Goal: Information Seeking & Learning: Learn about a topic

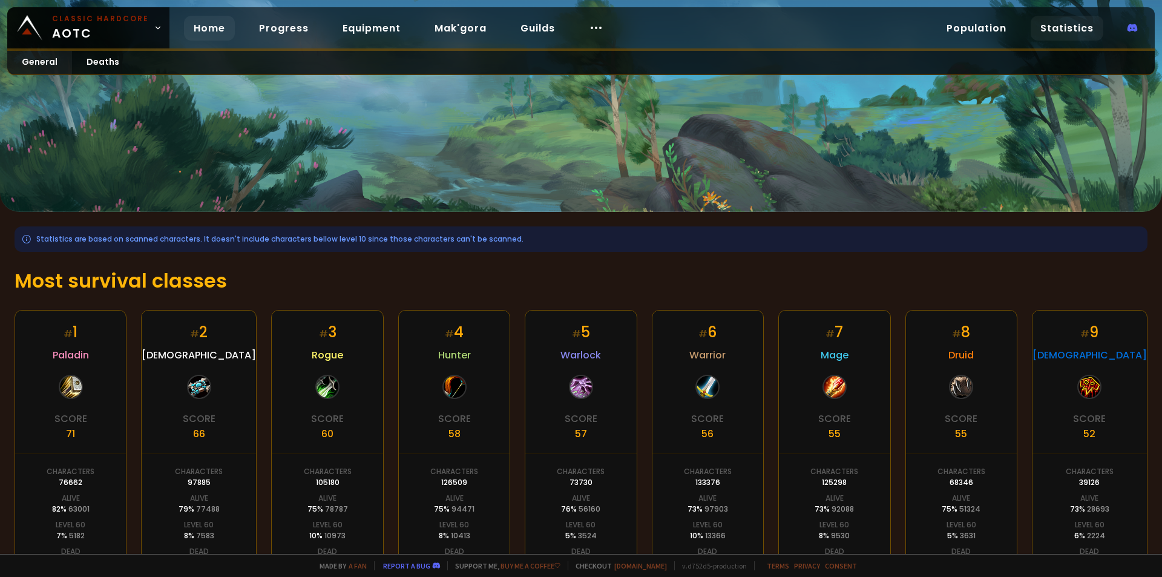
click at [207, 27] on link "Home" at bounding box center [209, 28] width 51 height 25
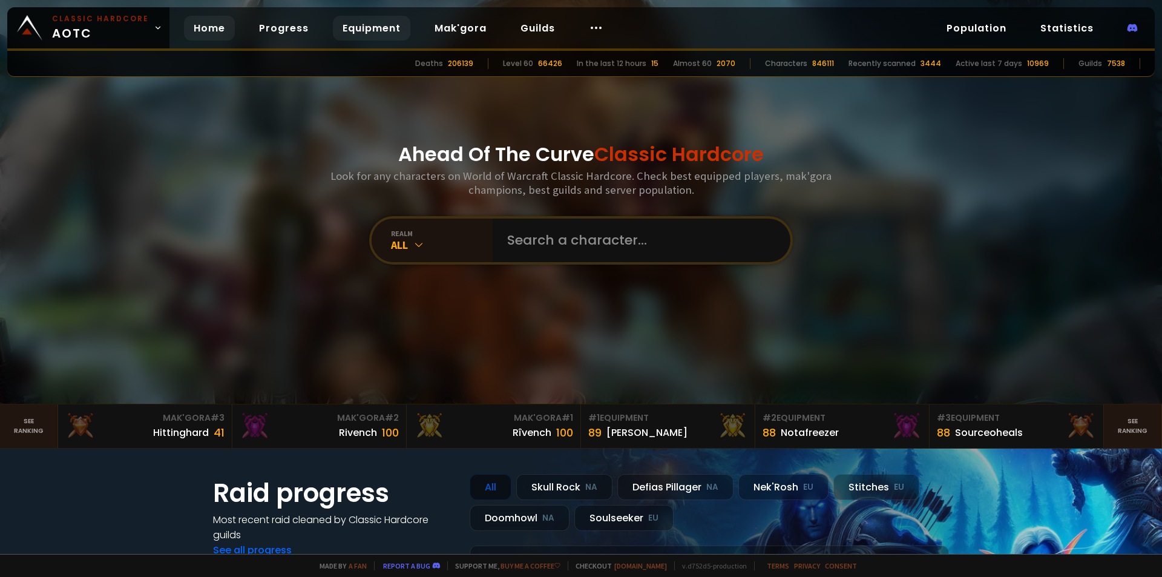
click at [370, 33] on link "Equipment" at bounding box center [371, 28] width 77 height 25
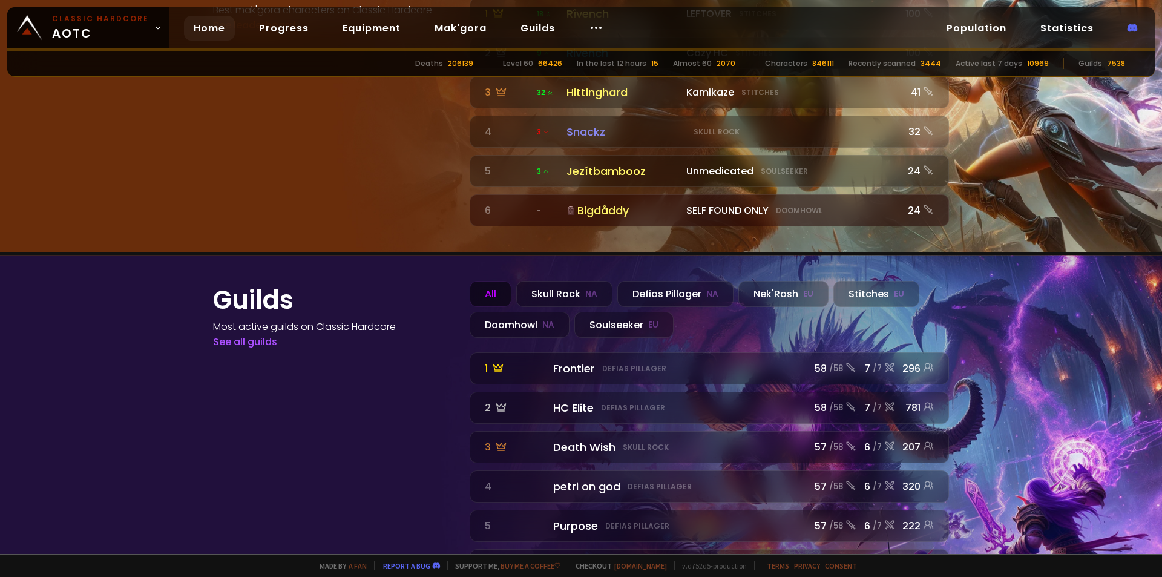
scroll to position [1334, 0]
click at [598, 311] on div "Soulseeker EU" at bounding box center [623, 324] width 99 height 26
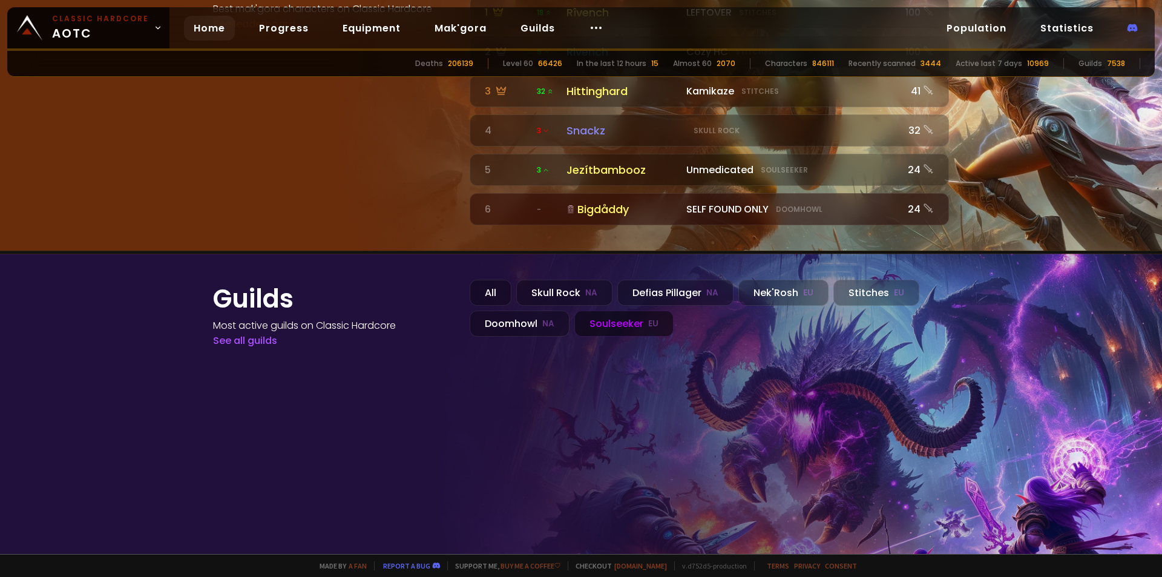
click at [653, 311] on div "Soulseeker EU" at bounding box center [623, 324] width 99 height 26
click at [663, 280] on div "Defias Pillager NA" at bounding box center [675, 293] width 116 height 26
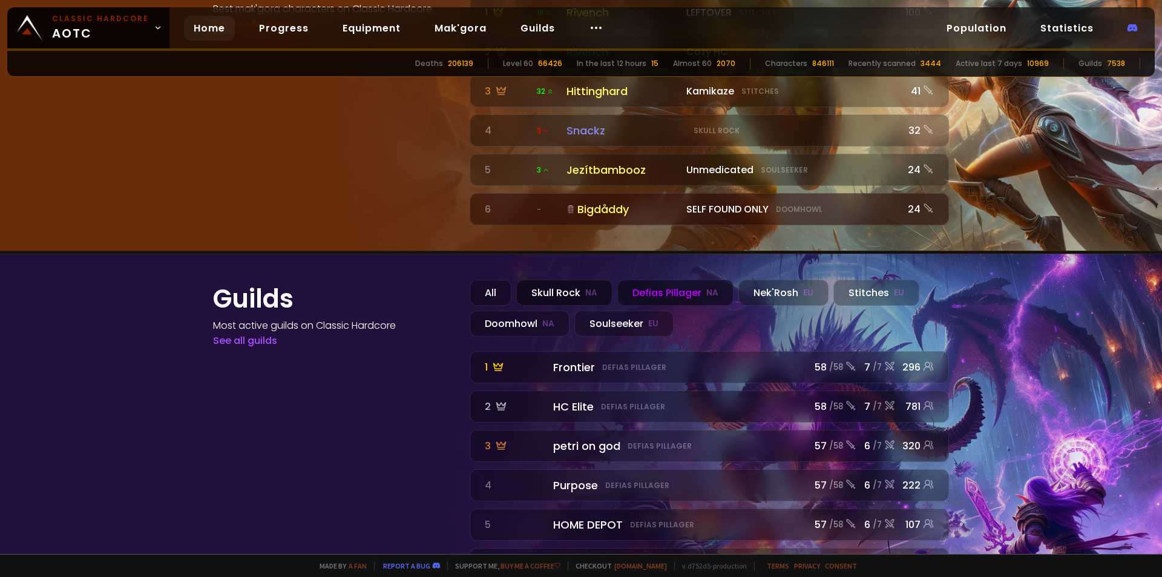
click at [585, 287] on small "NA" at bounding box center [591, 293] width 12 height 12
click at [636, 280] on div "Defias Pillager NA" at bounding box center [675, 293] width 116 height 26
click at [762, 280] on div "Nek'Rosh EU" at bounding box center [783, 293] width 90 height 26
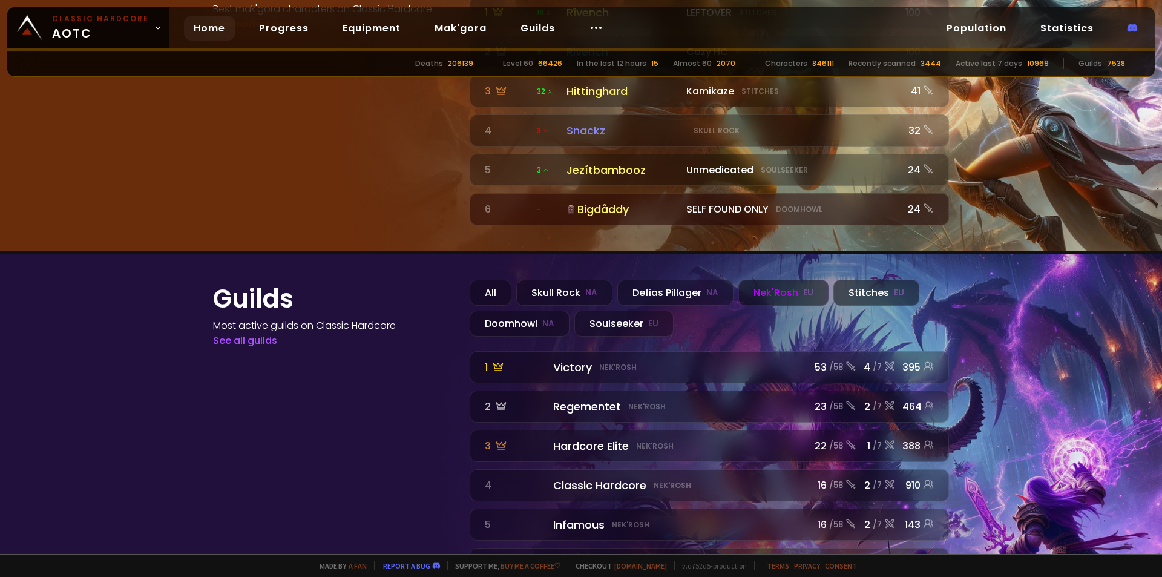
click at [858, 280] on div "Stitches EU" at bounding box center [876, 293] width 86 height 26
click at [634, 311] on div "Soulseeker EU" at bounding box center [623, 324] width 99 height 26
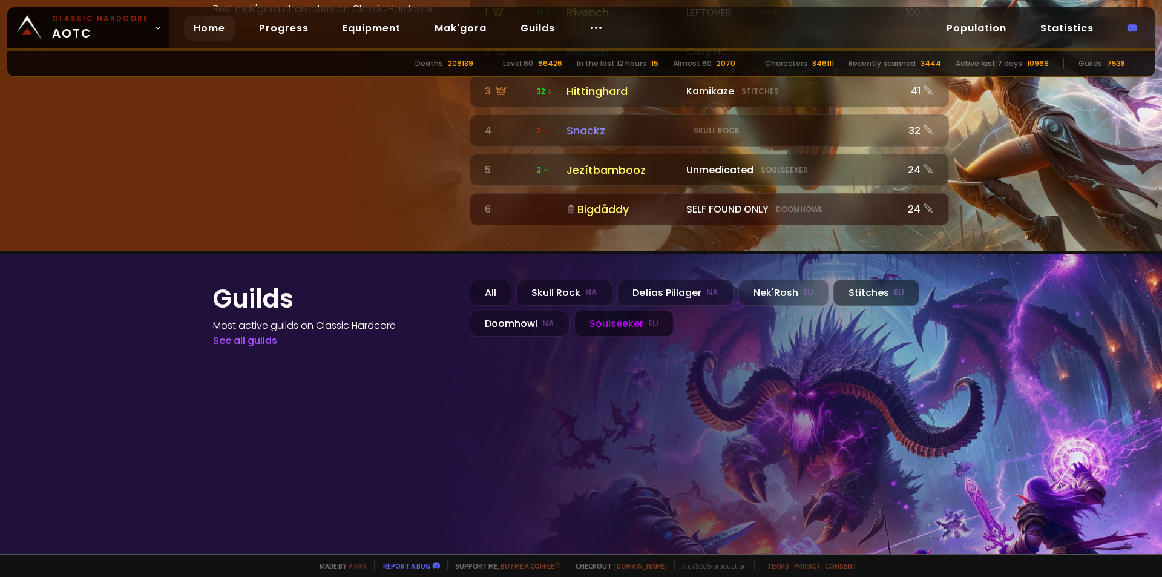
click at [841, 280] on div "Stitches EU" at bounding box center [876, 293] width 86 height 26
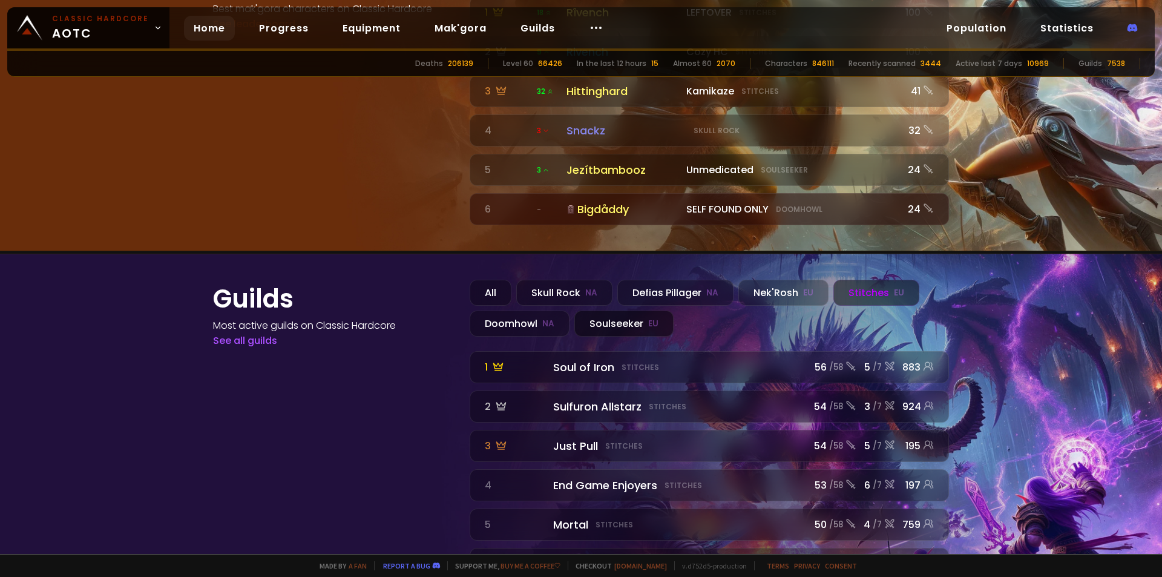
click at [605, 311] on div "Soulseeker EU" at bounding box center [623, 324] width 99 height 26
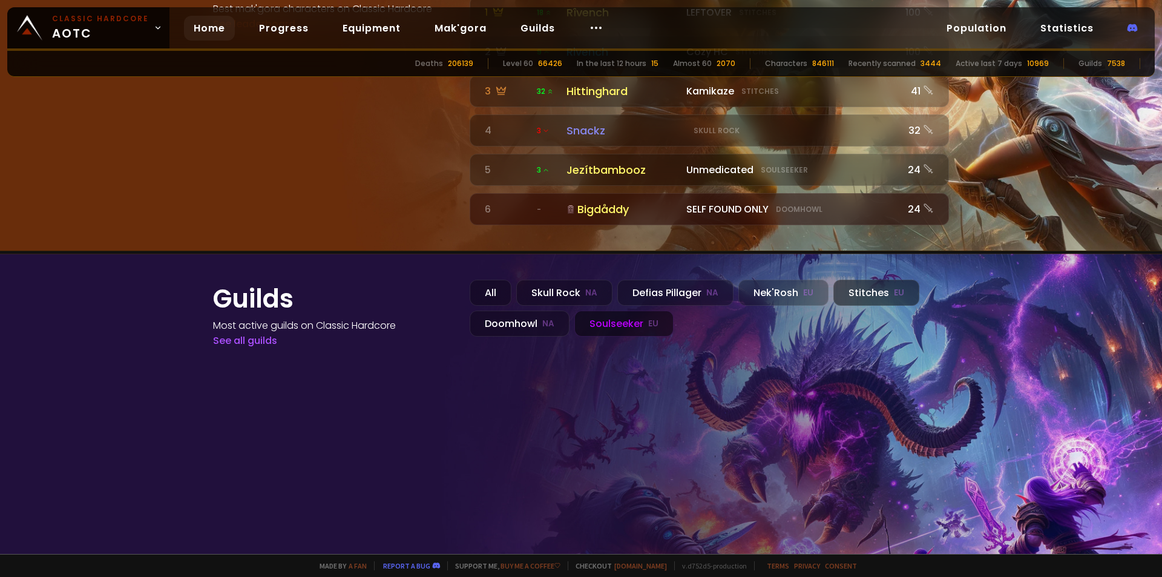
click at [866, 280] on div "Stitches EU" at bounding box center [876, 293] width 86 height 26
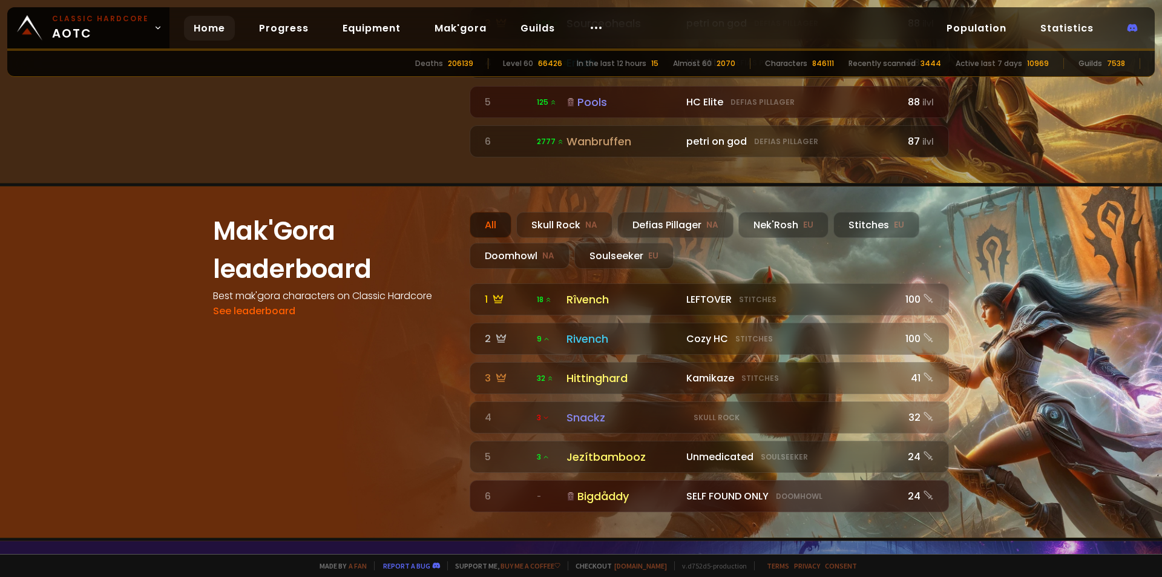
scroll to position [1031, 0]
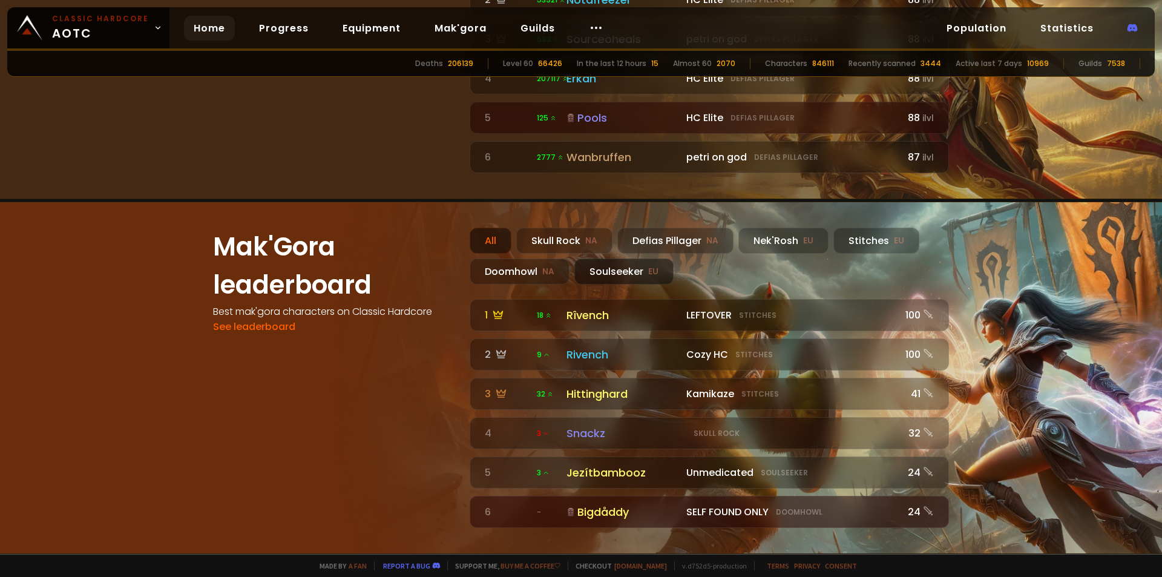
click at [653, 258] on div "Soulseeker EU" at bounding box center [623, 271] width 99 height 26
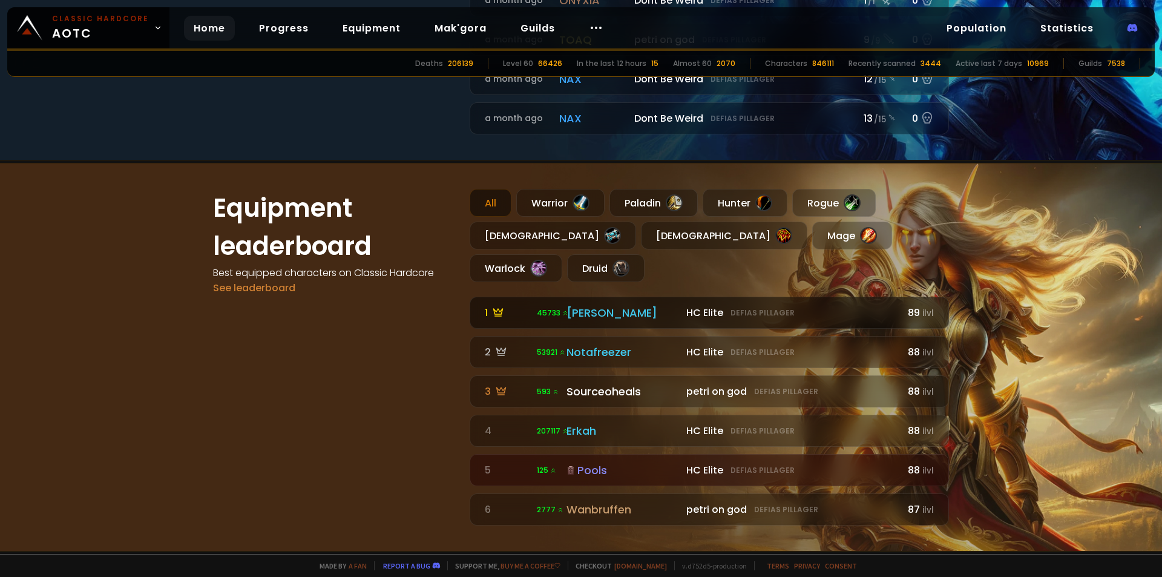
scroll to position [668, 0]
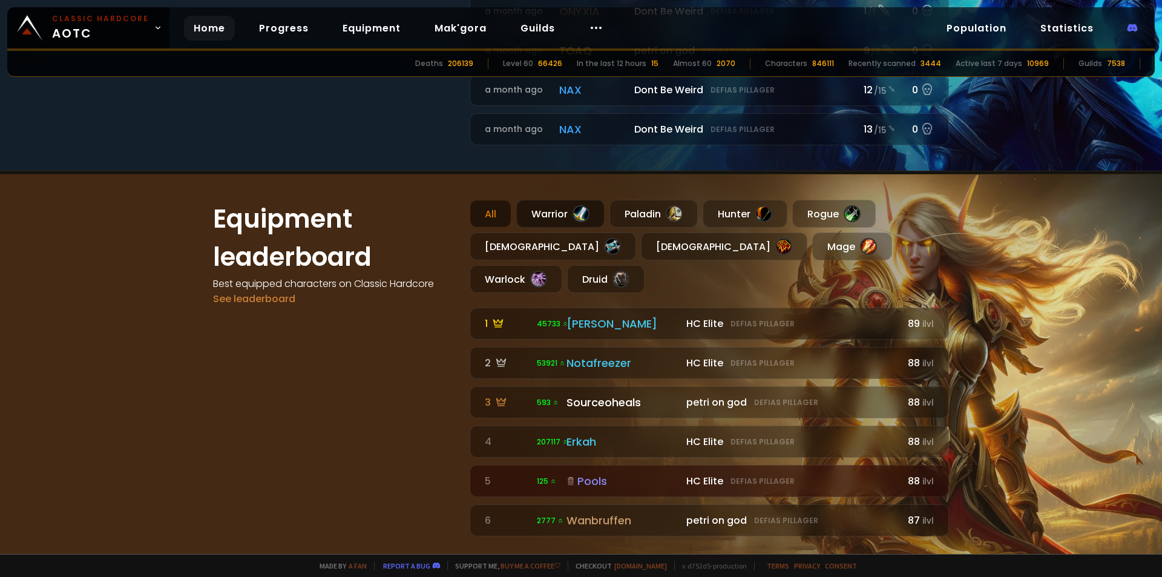
click at [570, 202] on div "Warrior" at bounding box center [560, 214] width 88 height 28
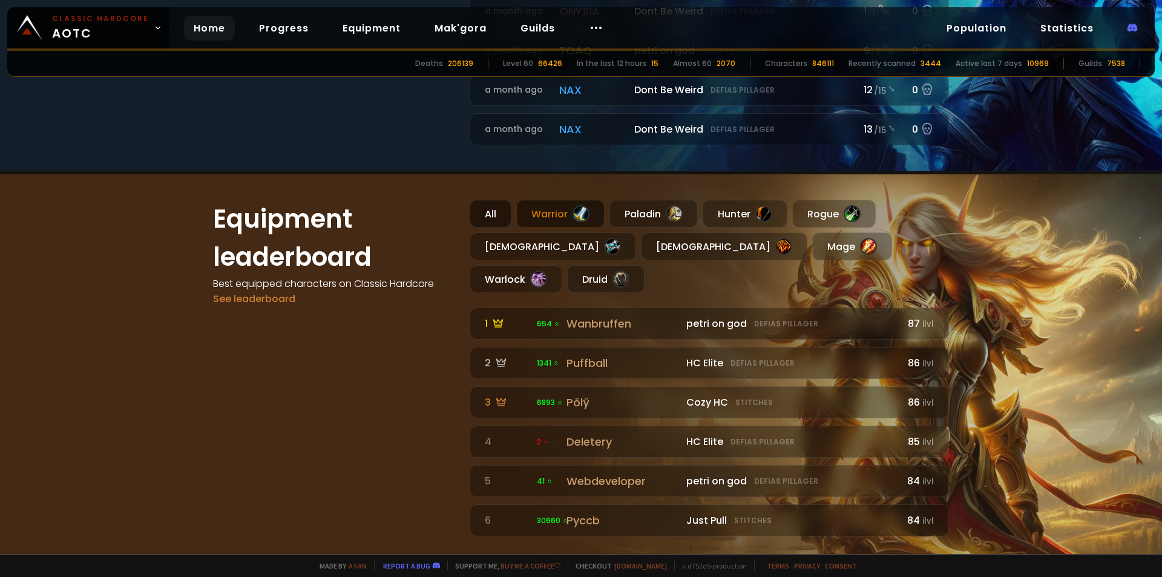
click at [478, 210] on div "All" at bounding box center [491, 214] width 42 height 28
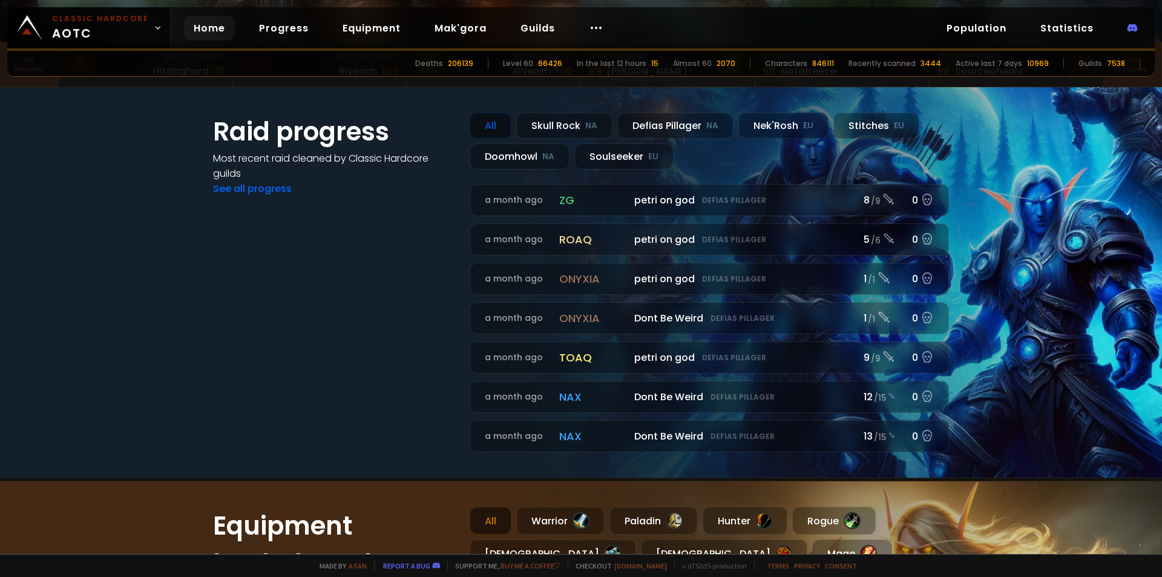
scroll to position [363, 0]
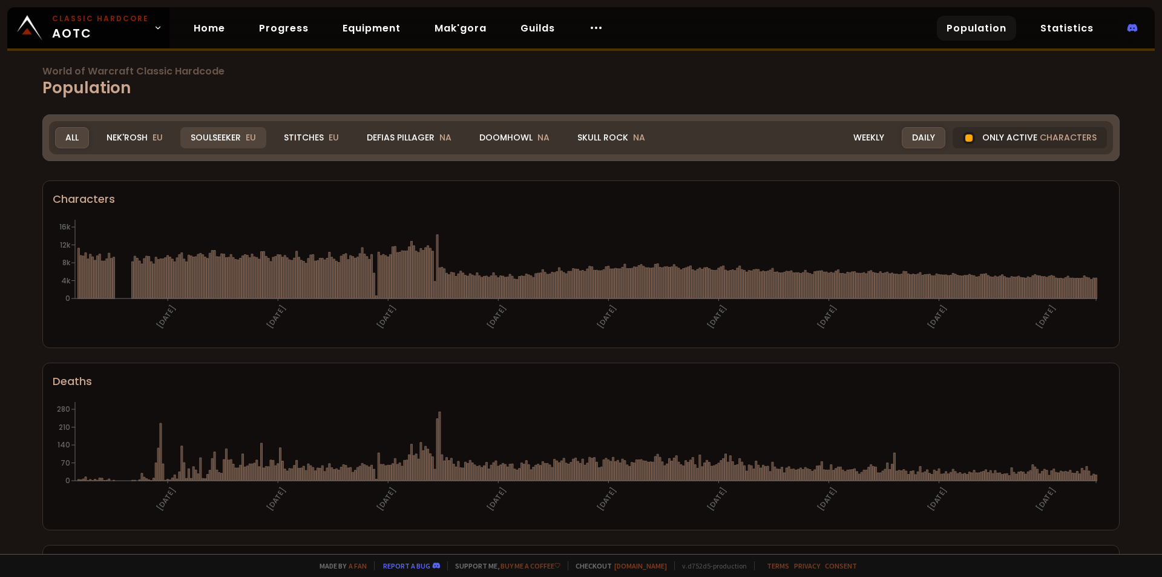
click at [238, 136] on div "Soulseeker EU" at bounding box center [223, 137] width 86 height 21
click at [211, 139] on div "Soulseeker EU" at bounding box center [223, 137] width 86 height 21
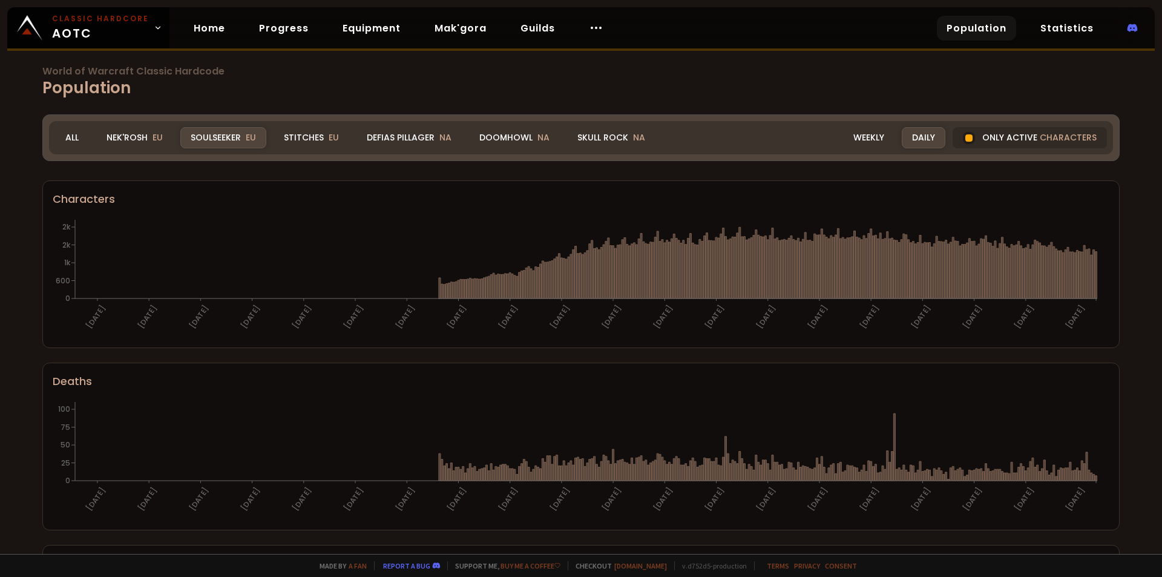
click at [242, 131] on div "Soulseeker EU" at bounding box center [223, 137] width 86 height 21
drag, startPoint x: 214, startPoint y: 94, endPoint x: 146, endPoint y: 134, distance: 78.4
click at [213, 94] on h1 "World of Warcraft Classic Hardcode Population" at bounding box center [580, 83] width 1077 height 33
click at [85, 132] on div "All" at bounding box center [72, 137] width 34 height 21
click at [146, 134] on div "Nek'Rosh EU" at bounding box center [134, 137] width 77 height 21
